Goal: Task Accomplishment & Management: Use online tool/utility

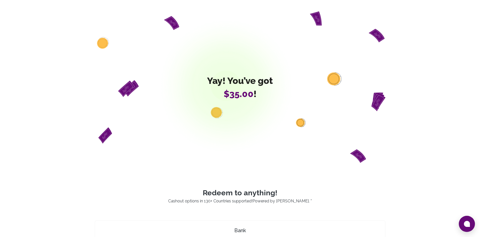
scroll to position [389, 0]
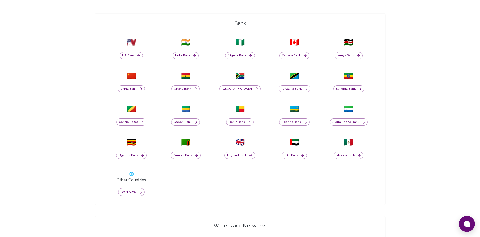
scroll to position [414, 0]
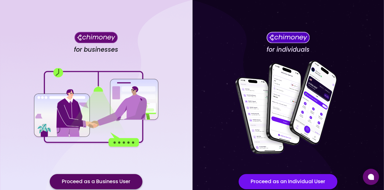
click at [107, 179] on button "Proceed as a Business User" at bounding box center [96, 181] width 93 height 15
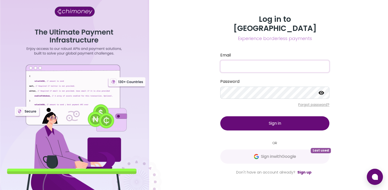
click at [251, 61] on input "Email" at bounding box center [274, 66] width 109 height 12
type input "atieno@chimoney.io"
click at [265, 122] on button "Sign in" at bounding box center [274, 123] width 109 height 14
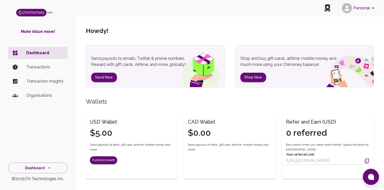
click at [44, 67] on p "Transactions" at bounding box center [44, 67] width 37 height 6
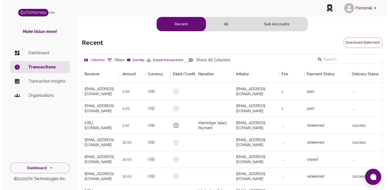
scroll to position [187, 296]
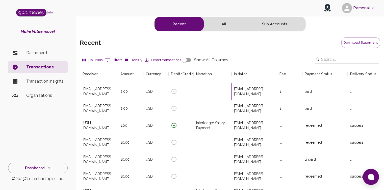
click at [217, 91] on div at bounding box center [213, 91] width 38 height 17
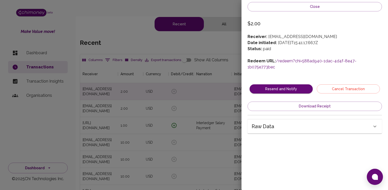
click at [303, 62] on link "/redeem?chi=588ad940-1dac-4d4f-8e47-1b075e773bec" at bounding box center [302, 63] width 109 height 11
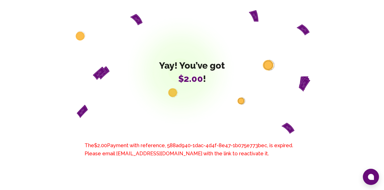
scroll to position [78, 0]
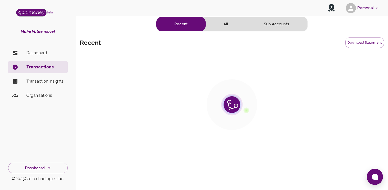
click at [46, 55] on p "Dashboard" at bounding box center [44, 53] width 37 height 6
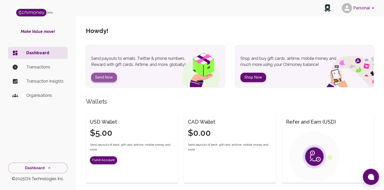
click at [101, 79] on button "Send Now" at bounding box center [104, 77] width 26 height 9
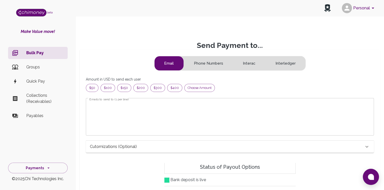
scroll to position [61, 276]
click at [185, 90] on div "Choose amount" at bounding box center [199, 88] width 31 height 8
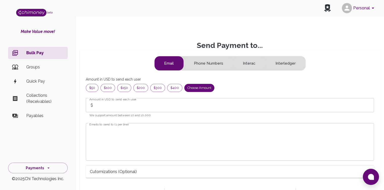
click at [133, 110] on input "Amount in USD to send each user" at bounding box center [236, 105] width 278 height 14
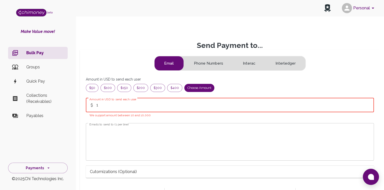
type input "1"
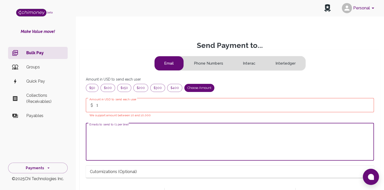
click at [133, 149] on textarea "Emails to send to (1 per line)" at bounding box center [229, 141] width 281 height 29
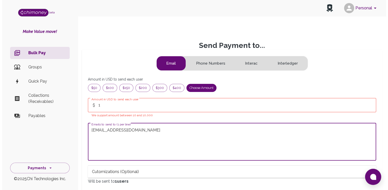
scroll to position [166, 0]
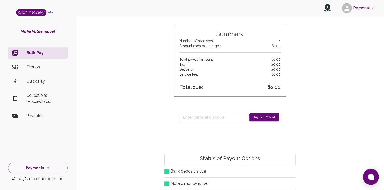
type textarea "atieno@chimoney.io"
click at [259, 116] on button "Pay from Wallet" at bounding box center [265, 117] width 30 height 8
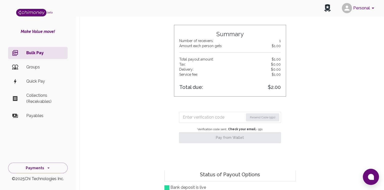
click at [223, 118] on input "Enter verification code" at bounding box center [213, 117] width 61 height 8
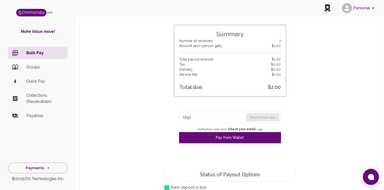
type input "1591"
click at [224, 143] on div "1591 Resend Code (49s) Verification code sent. Check your email. • 49 s Pay fro…" at bounding box center [230, 124] width 112 height 45
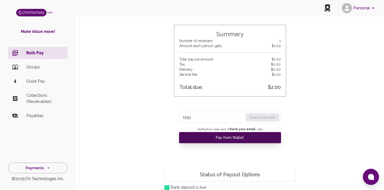
click at [219, 137] on button "Pay from Wallet" at bounding box center [230, 137] width 102 height 11
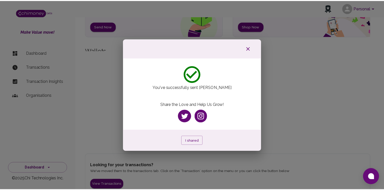
scroll to position [29, 0]
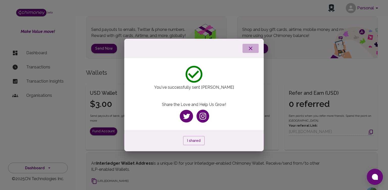
click at [250, 52] on button "button" at bounding box center [251, 48] width 16 height 9
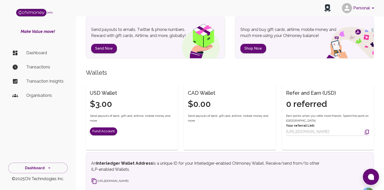
click at [37, 69] on p "Transactions" at bounding box center [44, 67] width 37 height 6
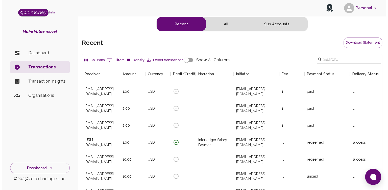
scroll to position [187, 296]
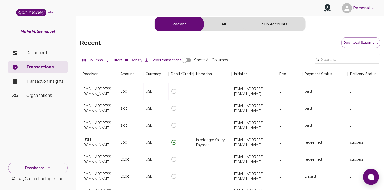
click at [166, 98] on div "USD" at bounding box center [155, 91] width 25 height 17
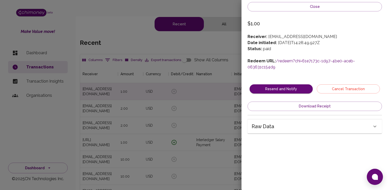
click at [305, 59] on link "/redeem?chi=61e7173c-1d97-4be0-aceb-063631c154d9" at bounding box center [301, 63] width 107 height 11
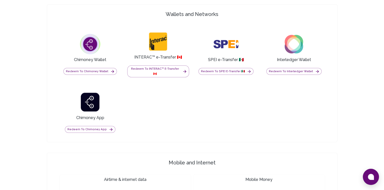
scroll to position [368, 0]
